Goal: Task Accomplishment & Management: Manage account settings

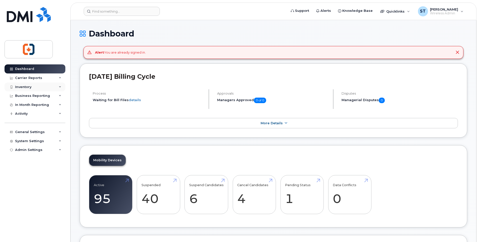
click at [23, 85] on div "Inventory" at bounding box center [23, 87] width 16 height 4
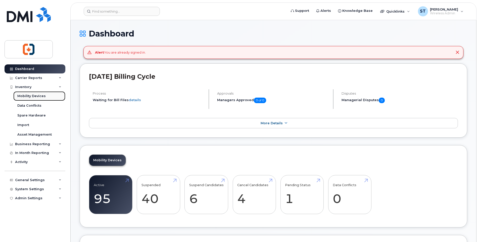
click at [31, 95] on div "Mobility Devices" at bounding box center [31, 96] width 28 height 5
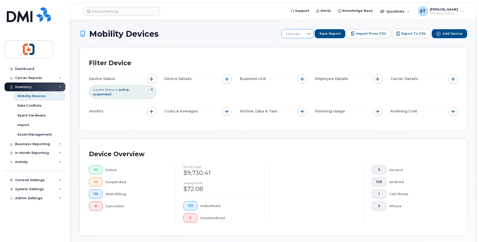
click at [303, 38] on span "Devices" at bounding box center [293, 33] width 22 height 9
click at [446, 157] on div "Device Overview" at bounding box center [273, 154] width 369 height 13
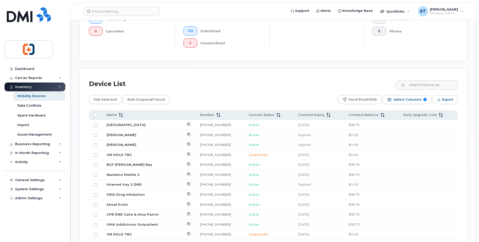
scroll to position [201, 0]
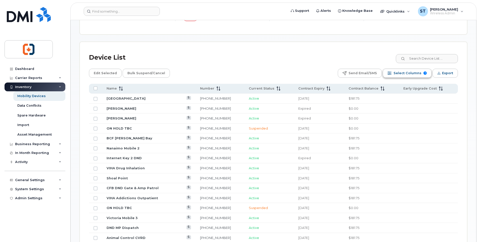
click at [402, 73] on span "Select Columns" at bounding box center [408, 73] width 28 height 8
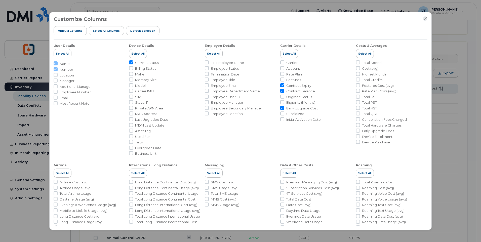
click at [425, 18] on icon "Close" at bounding box center [425, 19] width 4 height 4
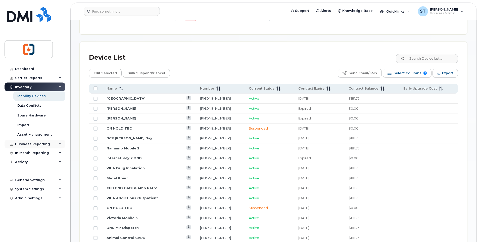
click at [30, 145] on div "Business Reporting" at bounding box center [32, 144] width 35 height 4
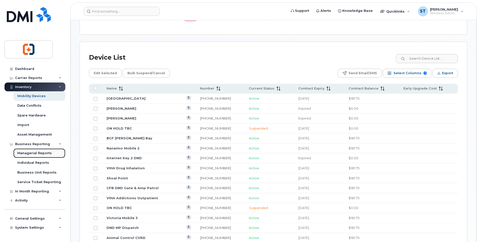
click at [31, 154] on div "Managerial Reports" at bounding box center [34, 153] width 34 height 5
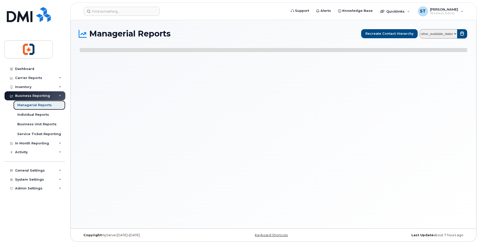
select select
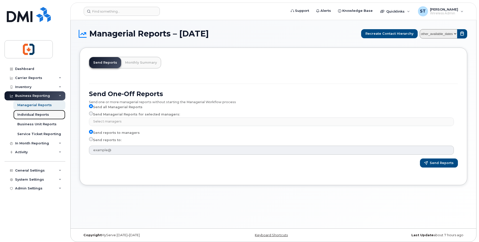
click at [35, 114] on div "Individual Reports" at bounding box center [33, 114] width 32 height 5
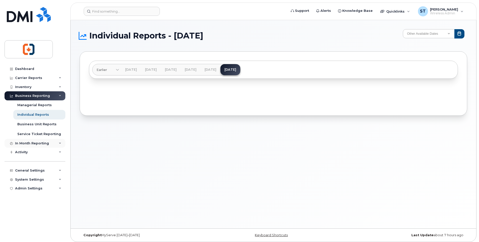
click at [30, 144] on div "In Month Reporting" at bounding box center [32, 143] width 34 height 4
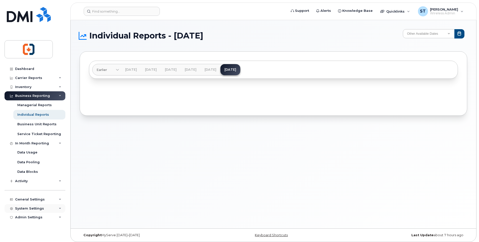
click at [28, 209] on div "System Settings" at bounding box center [29, 208] width 29 height 4
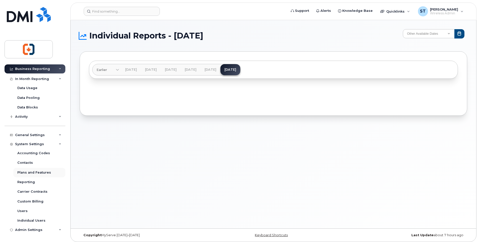
scroll to position [3, 0]
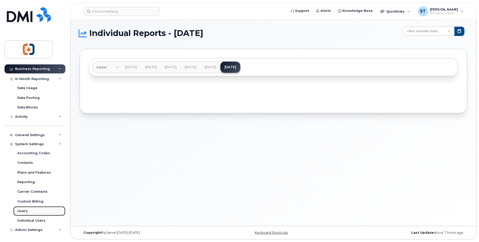
click at [22, 211] on div "Users" at bounding box center [22, 211] width 10 height 5
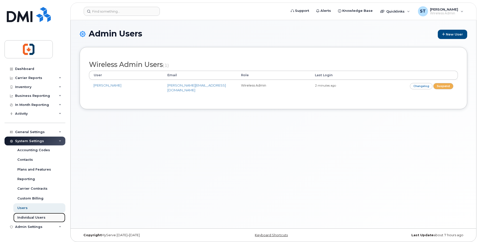
click at [31, 218] on div "Individual Users" at bounding box center [31, 217] width 28 height 5
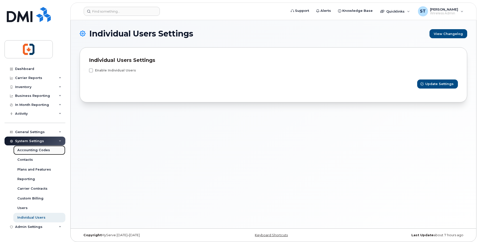
click at [33, 151] on div "Accounting Codes" at bounding box center [33, 150] width 33 height 5
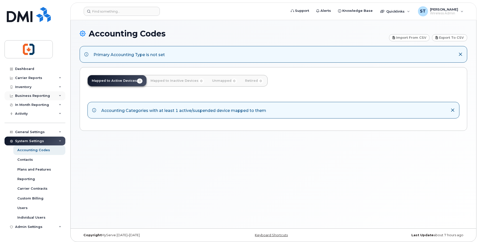
click at [28, 97] on div "Business Reporting" at bounding box center [32, 96] width 35 height 4
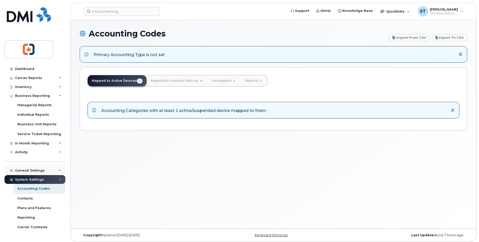
click at [35, 172] on div "General Settings" at bounding box center [30, 170] width 30 height 4
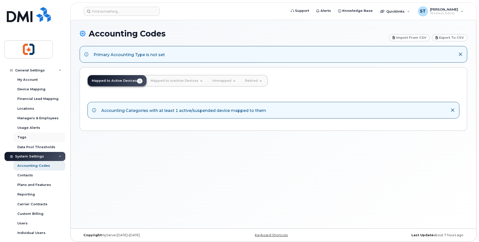
scroll to position [101, 0]
click at [41, 185] on div "Plans and Features" at bounding box center [34, 184] width 34 height 5
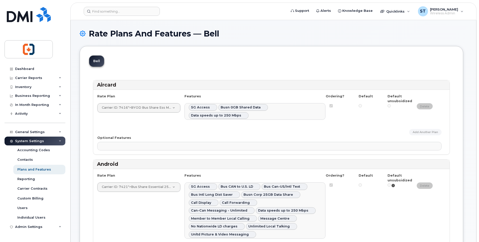
select select
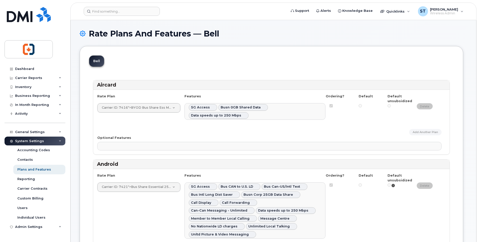
select select
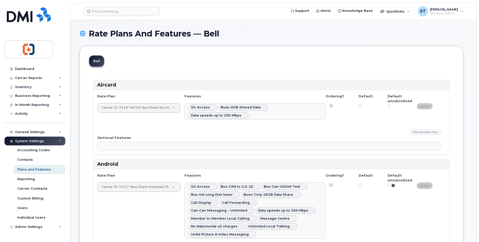
select select
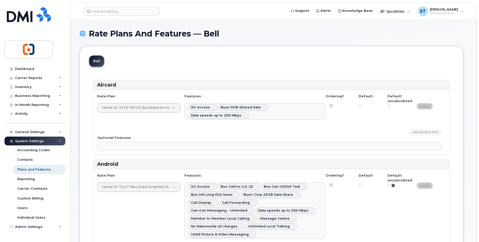
select select
